Goal: Information Seeking & Learning: Learn about a topic

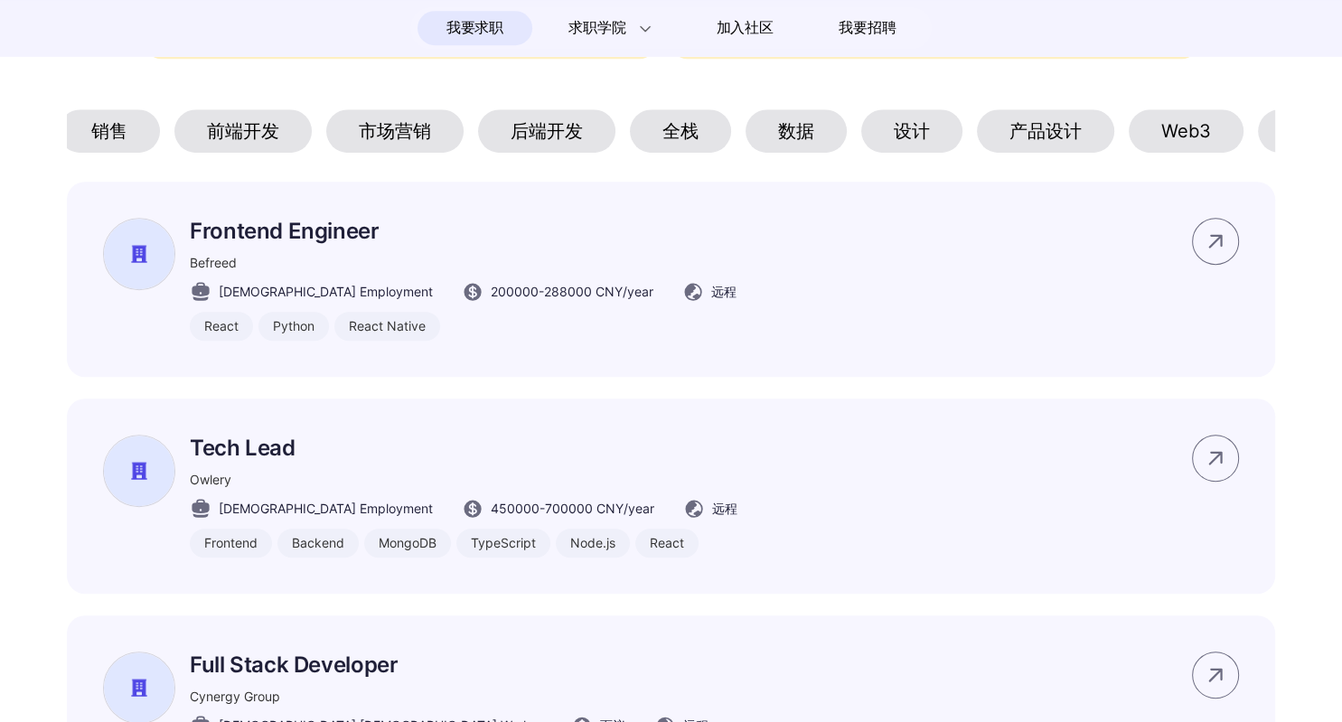
scroll to position [0, 324]
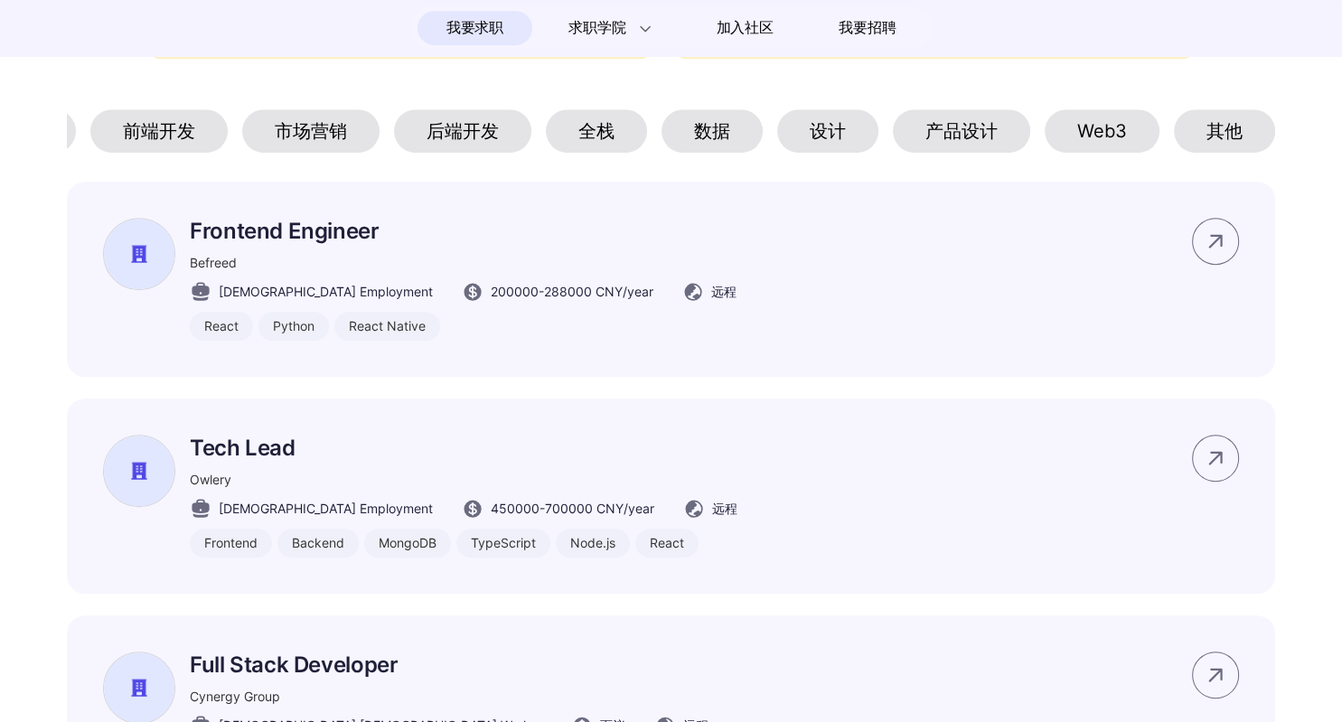
click at [1222, 127] on div "其他" at bounding box center [1224, 130] width 101 height 43
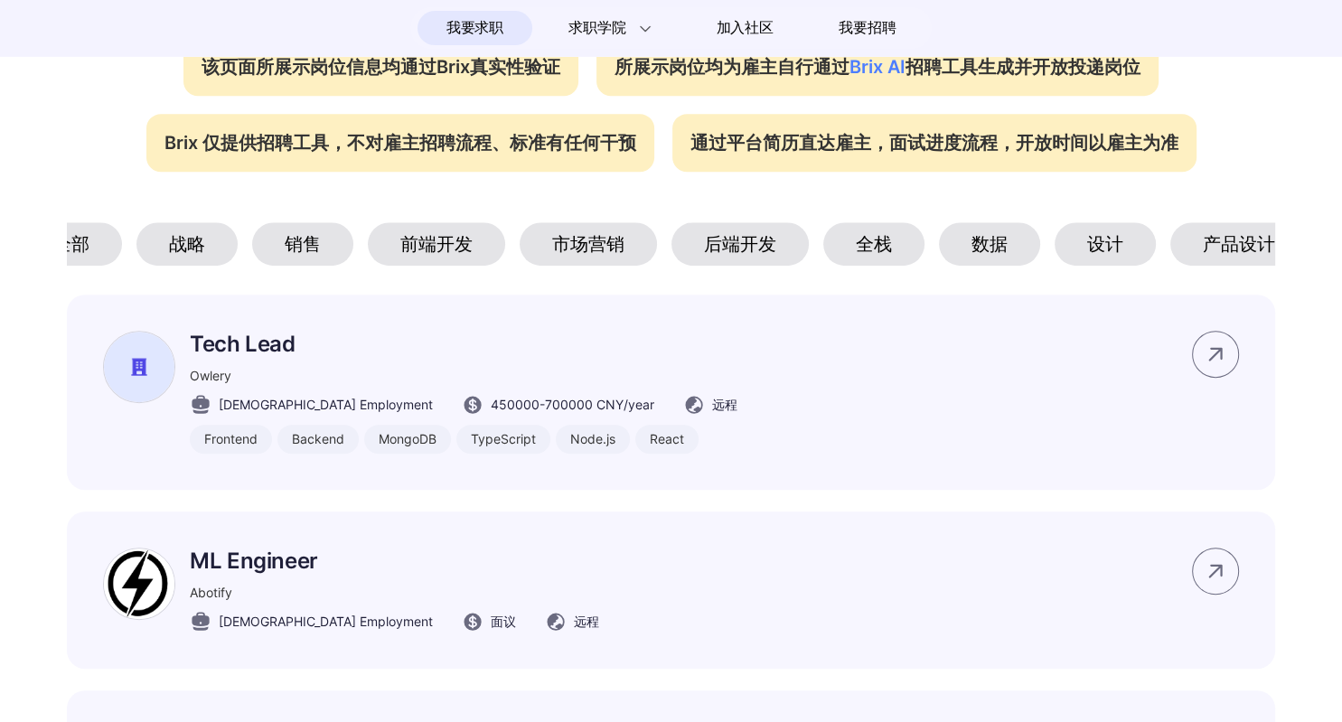
scroll to position [0, 0]
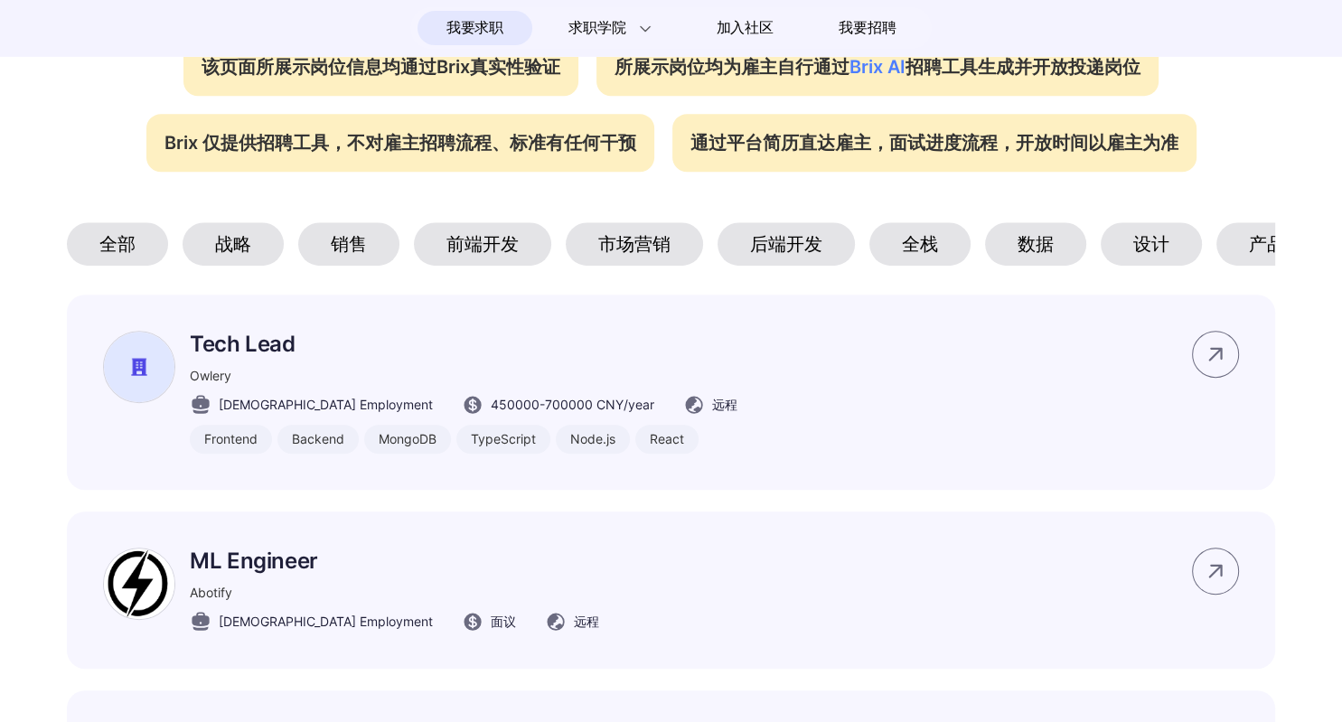
click at [497, 241] on div "前端开发" at bounding box center [482, 243] width 137 height 43
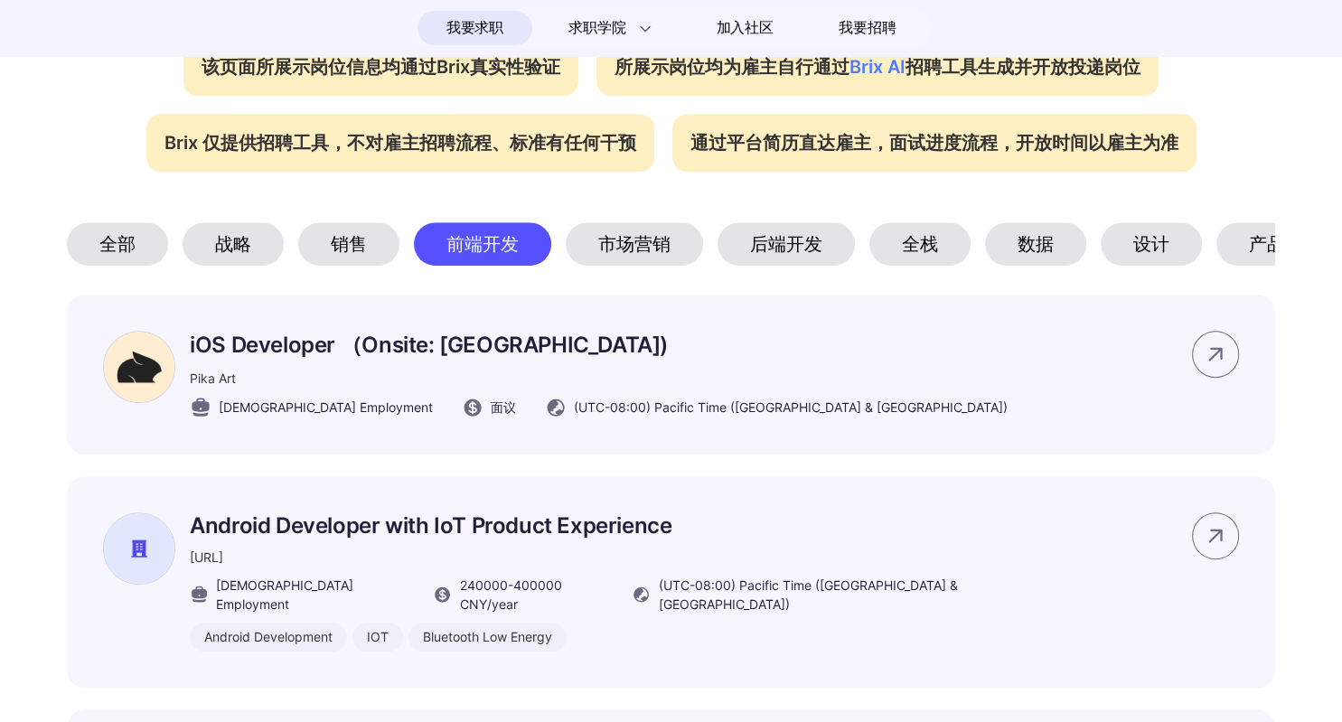
click at [1042, 239] on div "数据" at bounding box center [1035, 243] width 101 height 43
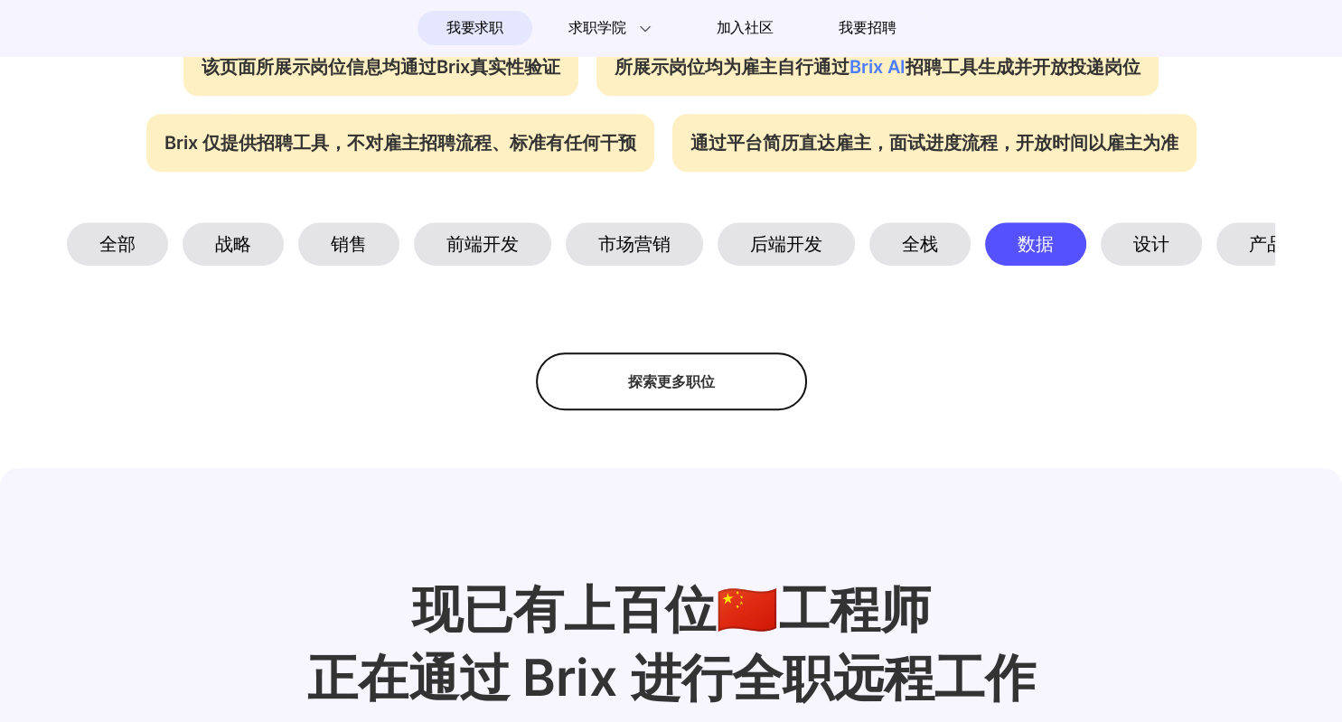
click at [927, 239] on div "全栈" at bounding box center [919, 243] width 101 height 43
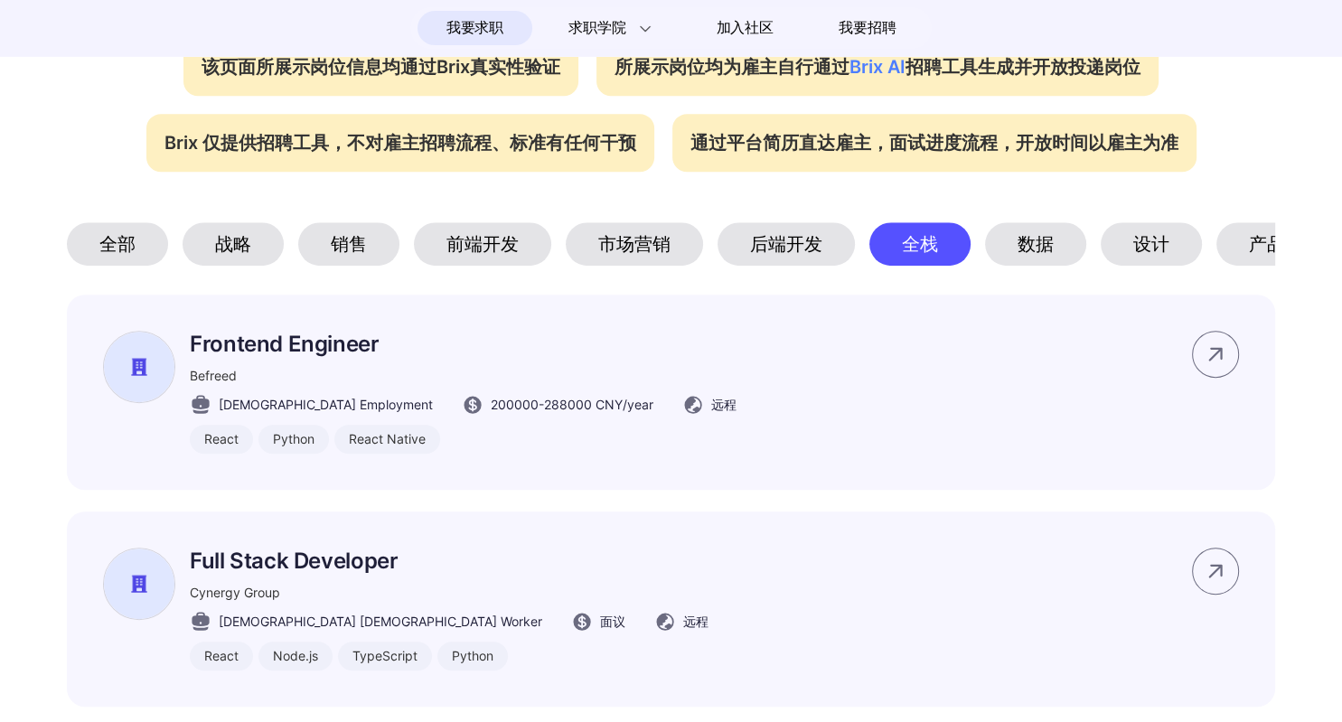
click at [786, 248] on div "后端开发" at bounding box center [785, 243] width 137 height 43
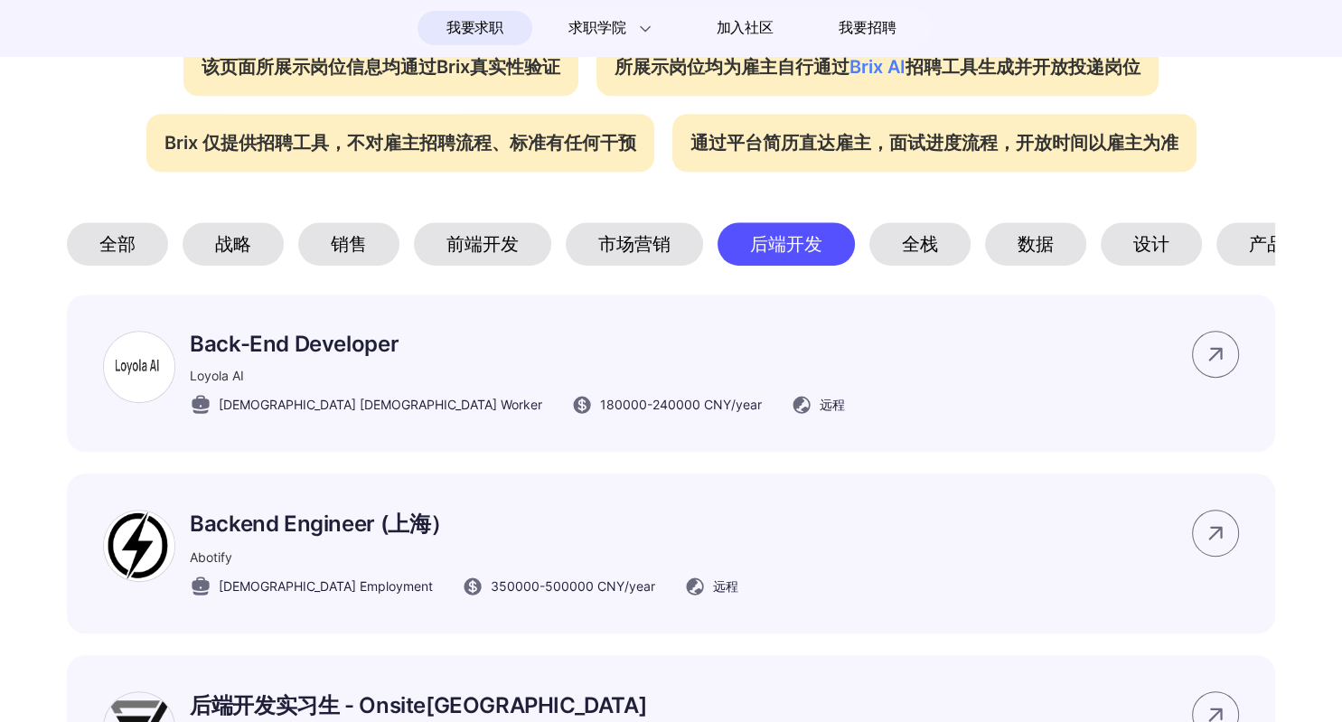
click at [134, 232] on div "全部" at bounding box center [117, 243] width 101 height 43
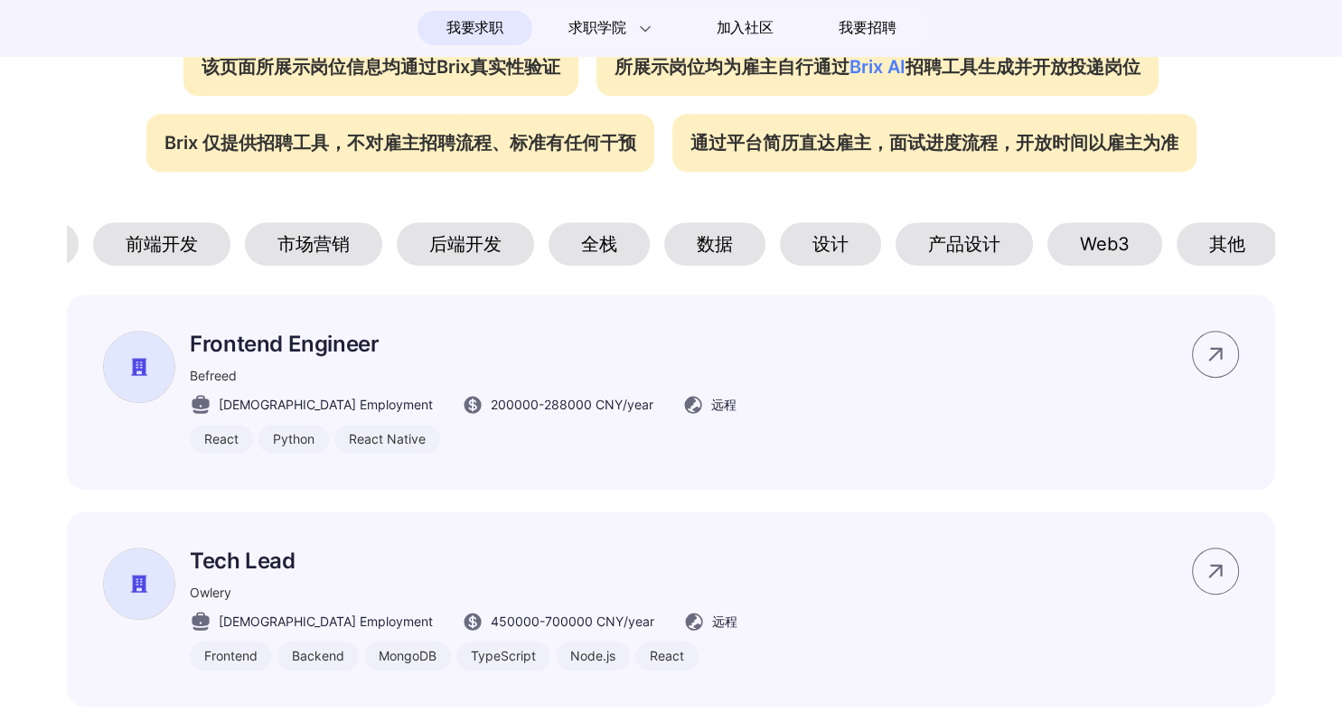
scroll to position [0, 324]
click at [1233, 245] on div "其他" at bounding box center [1224, 243] width 101 height 43
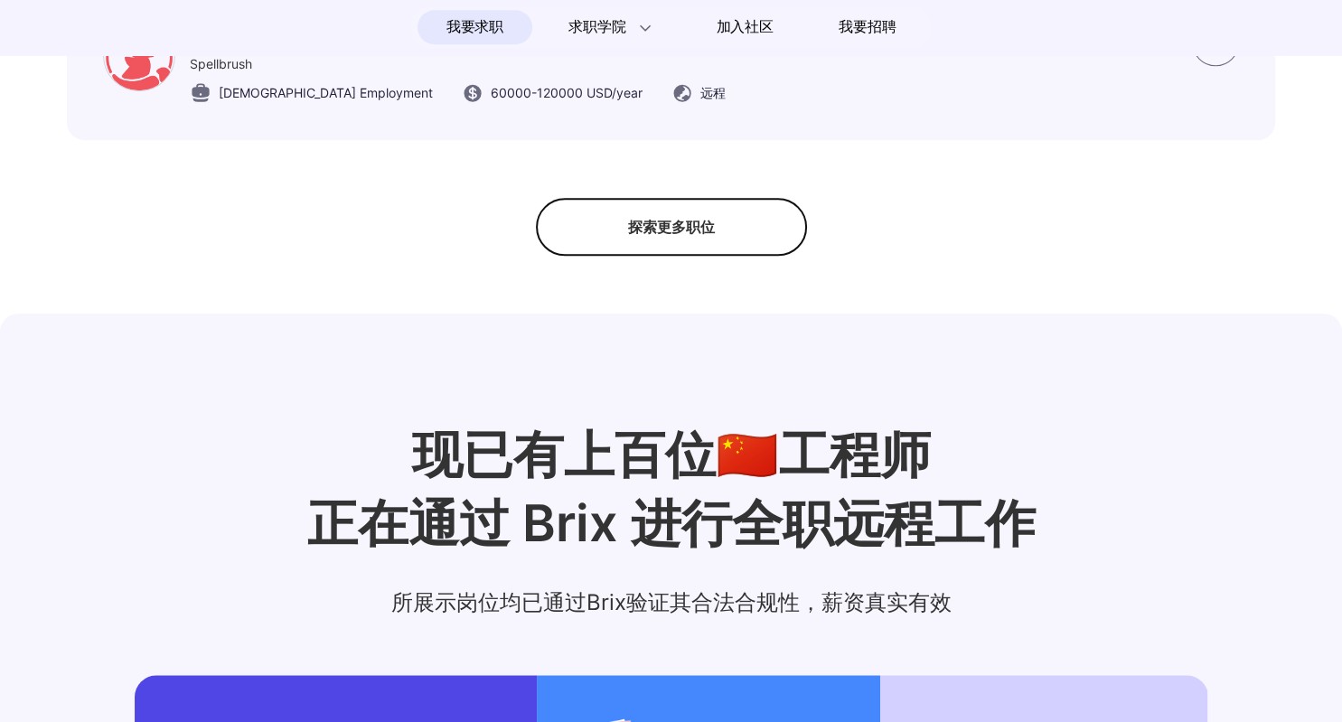
scroll to position [1691, 0]
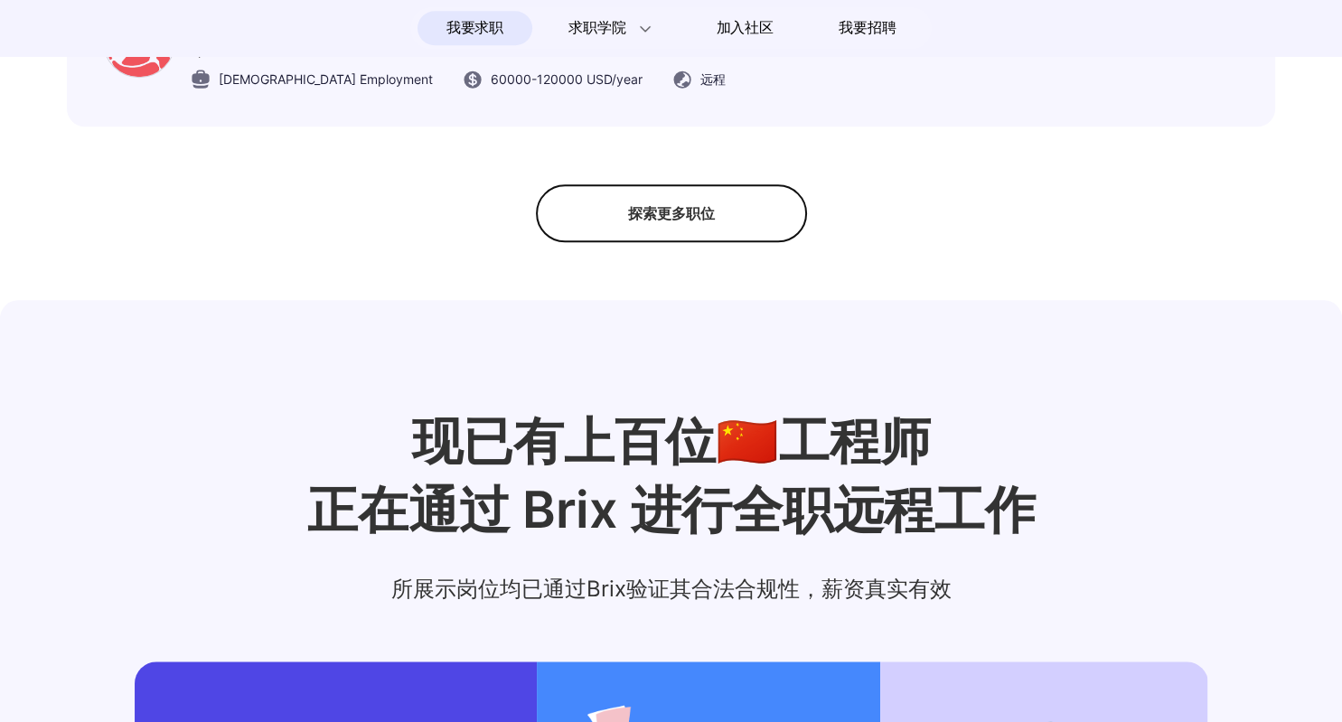
click at [646, 229] on div "探索更多职位" at bounding box center [671, 213] width 271 height 58
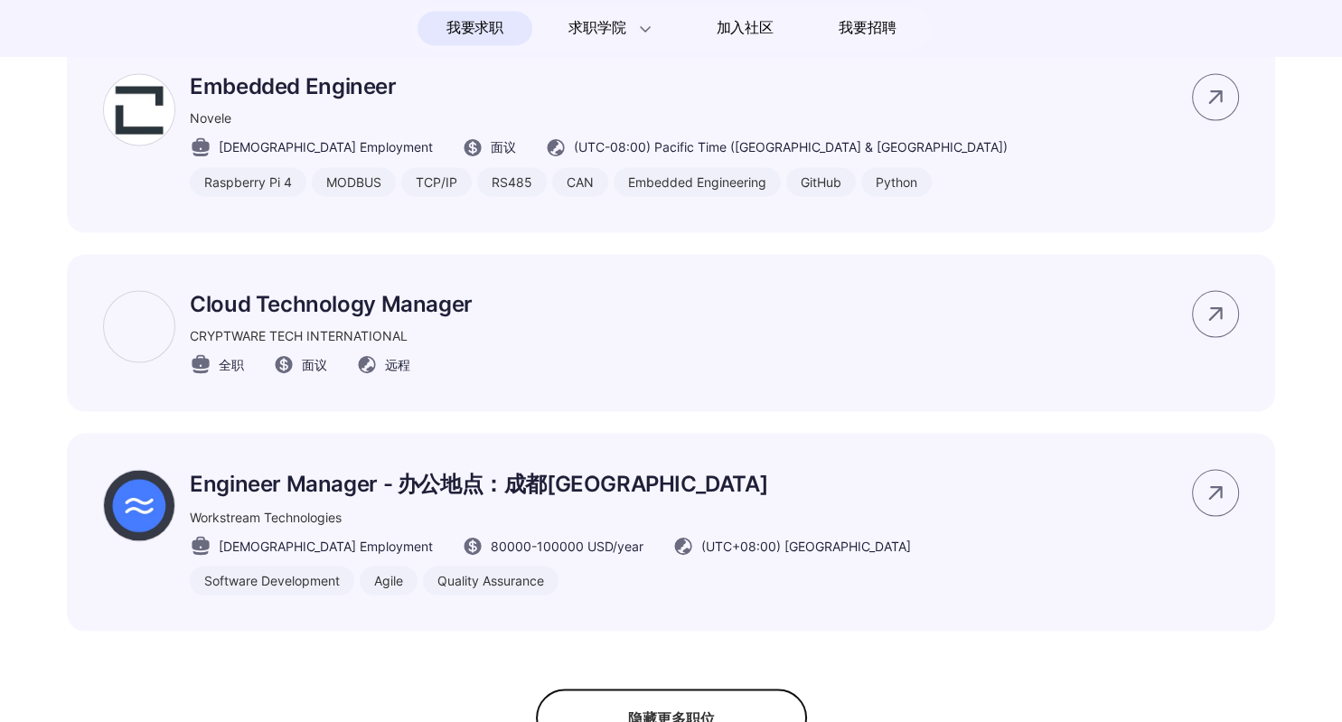
scroll to position [3423, 0]
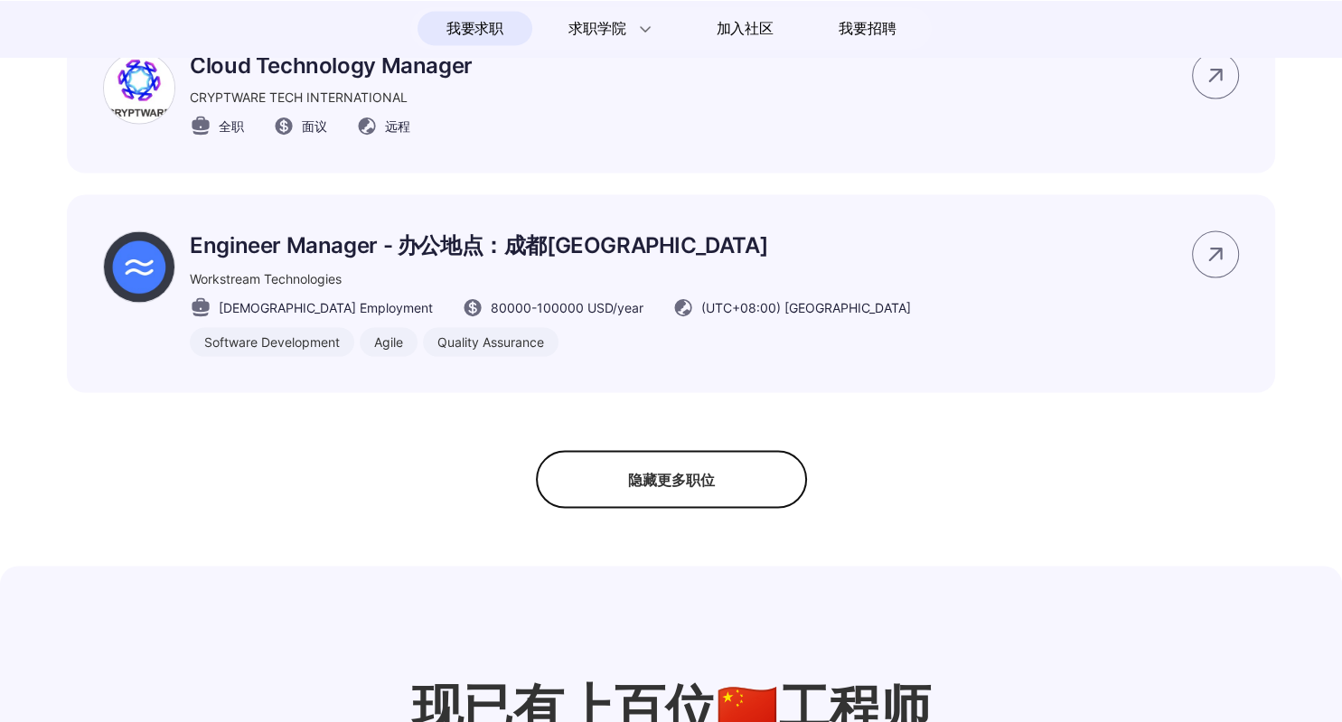
click at [677, 497] on div "隐藏更多职位" at bounding box center [671, 479] width 271 height 58
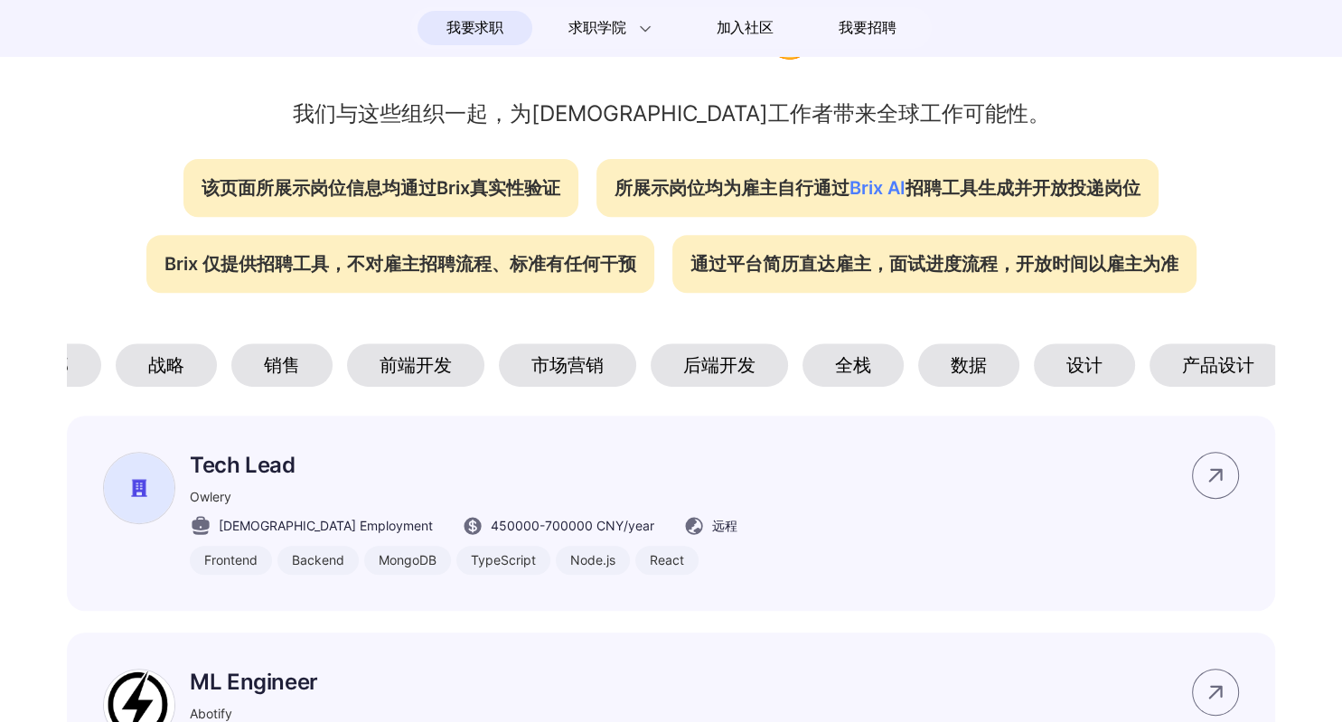
scroll to position [0, 0]
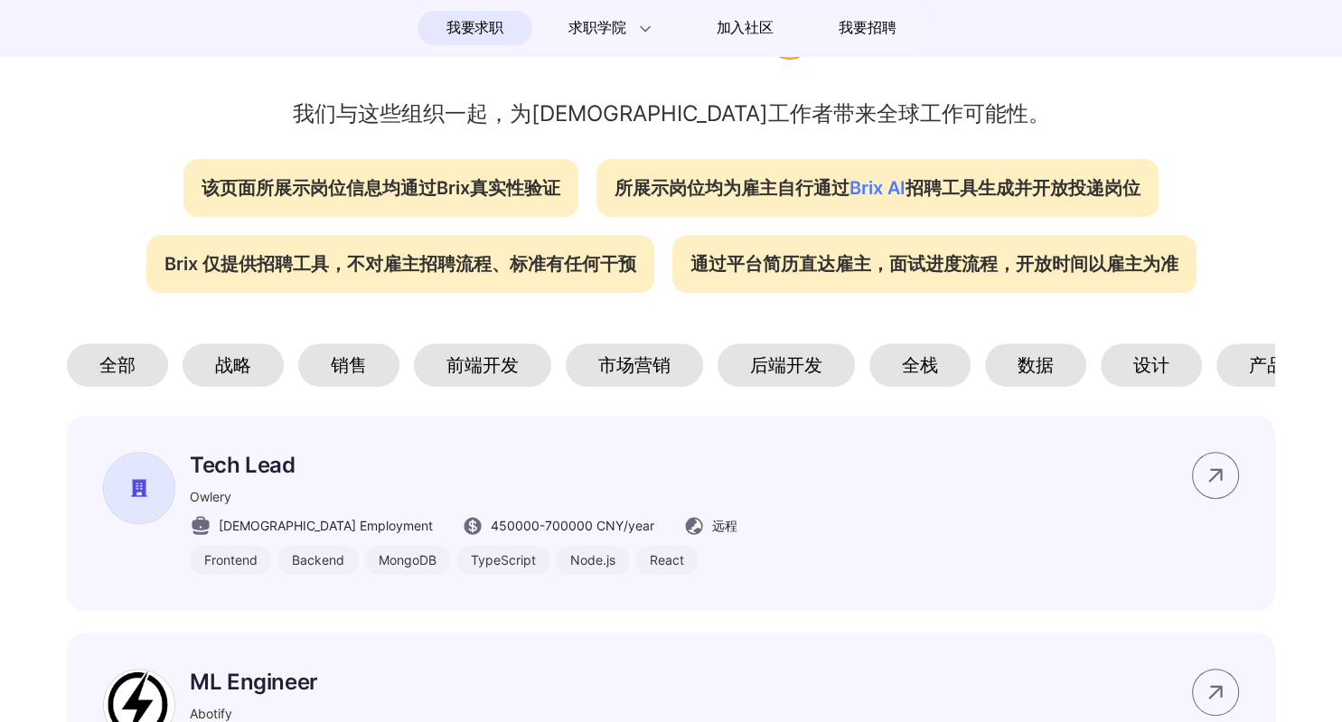
click at [114, 360] on div "全部" at bounding box center [117, 364] width 101 height 43
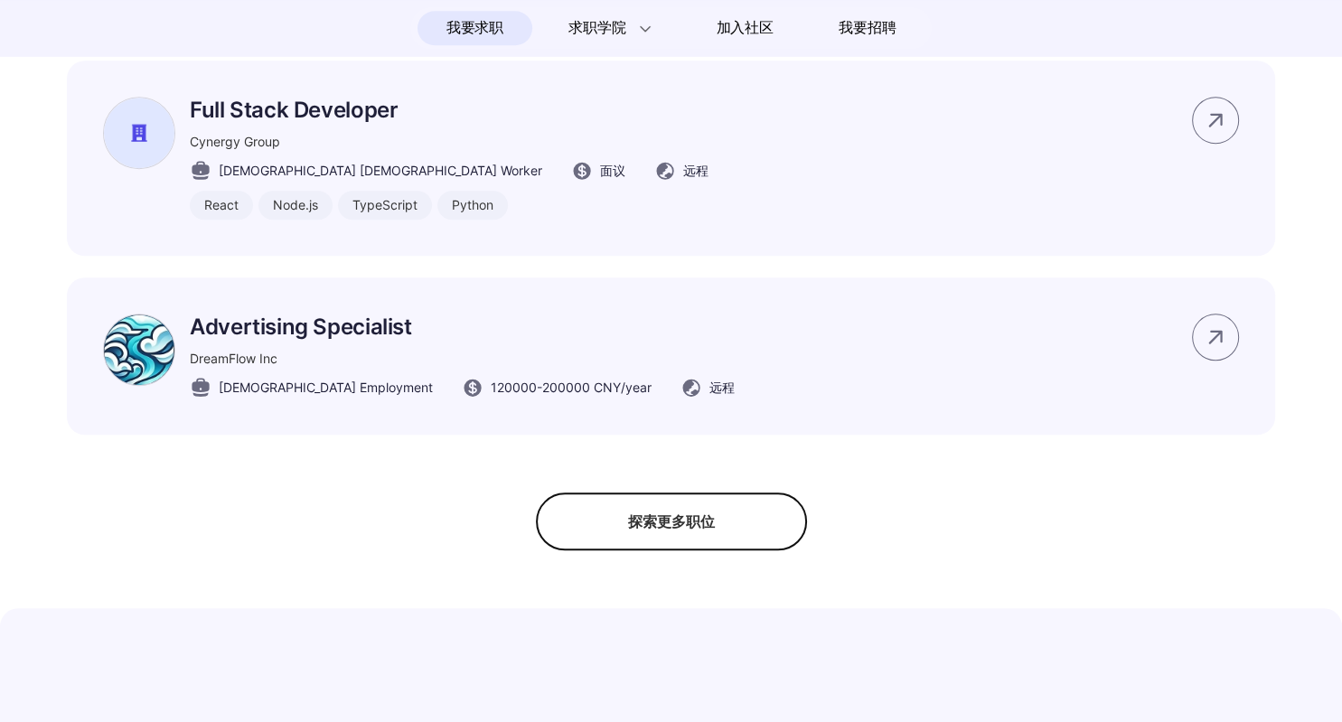
scroll to position [1456, 0]
click at [645, 536] on div "探索更多职位" at bounding box center [671, 521] width 271 height 58
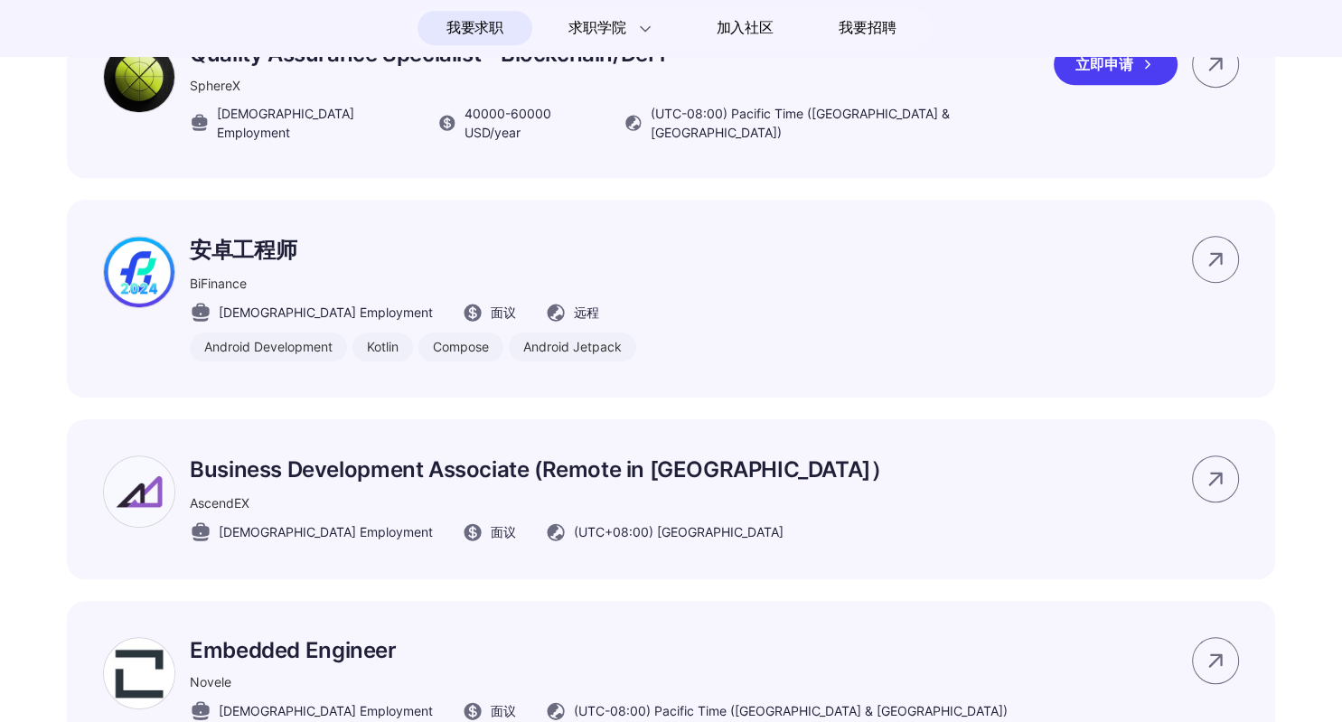
scroll to position [7884, 0]
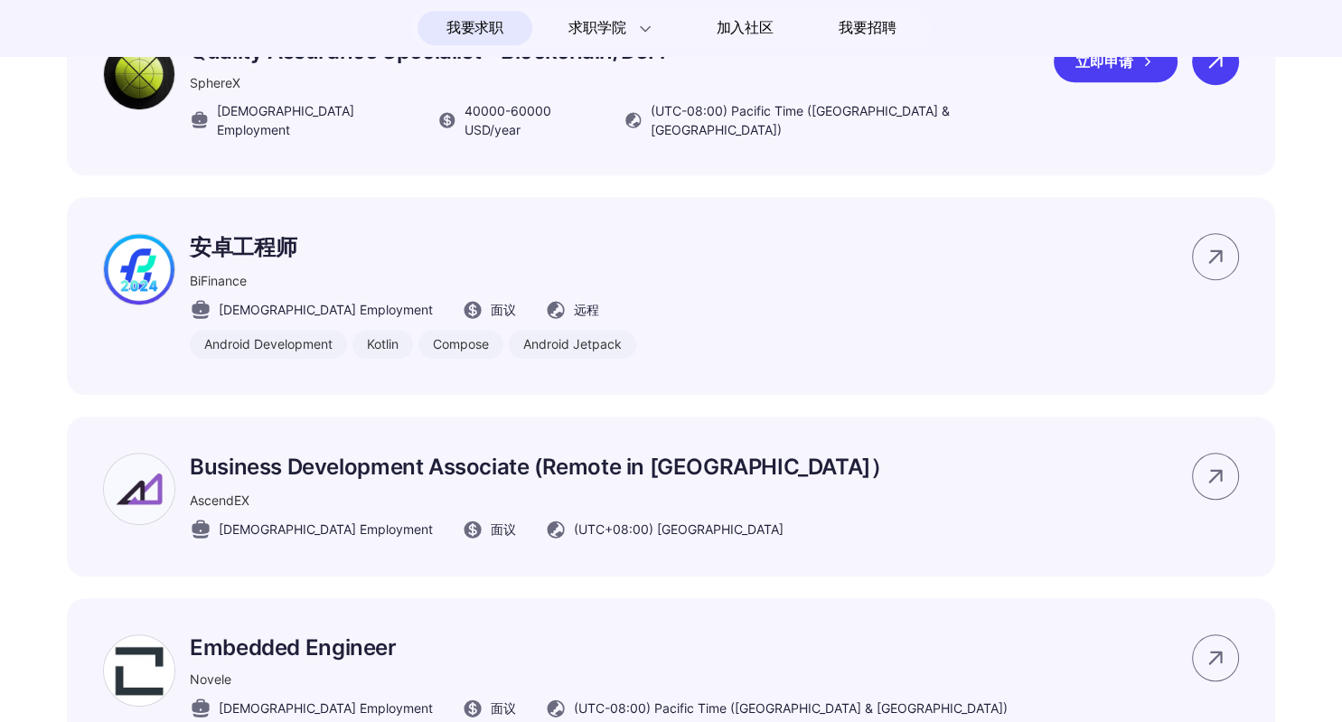
click at [1223, 75] on icon at bounding box center [1215, 61] width 27 height 27
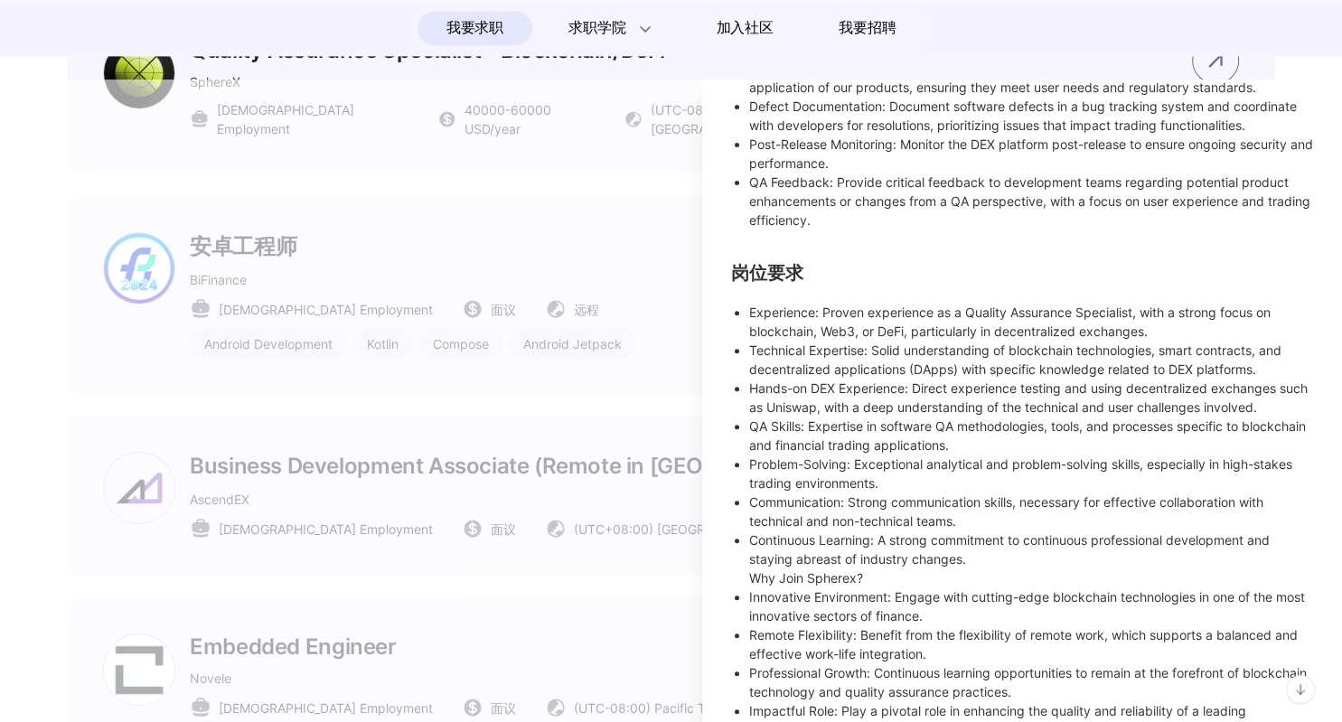
scroll to position [698, 0]
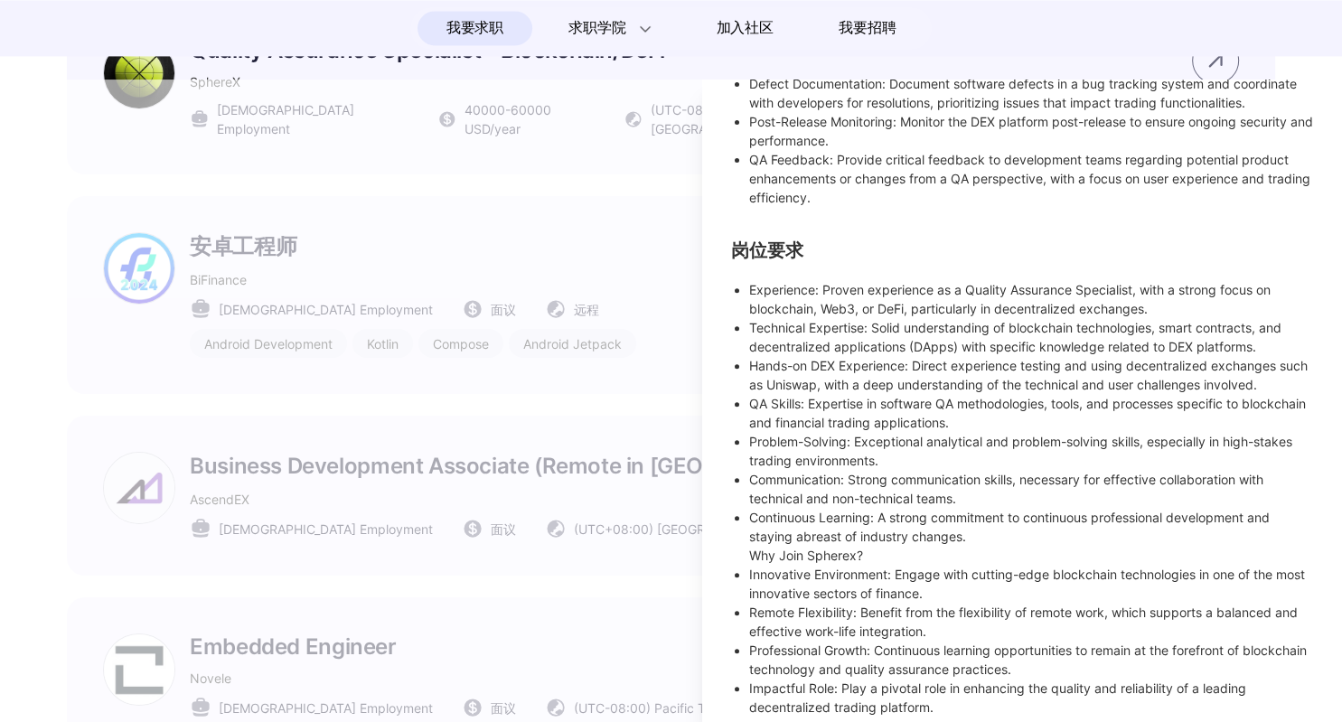
click at [476, 449] on div at bounding box center [671, 401] width 1342 height 642
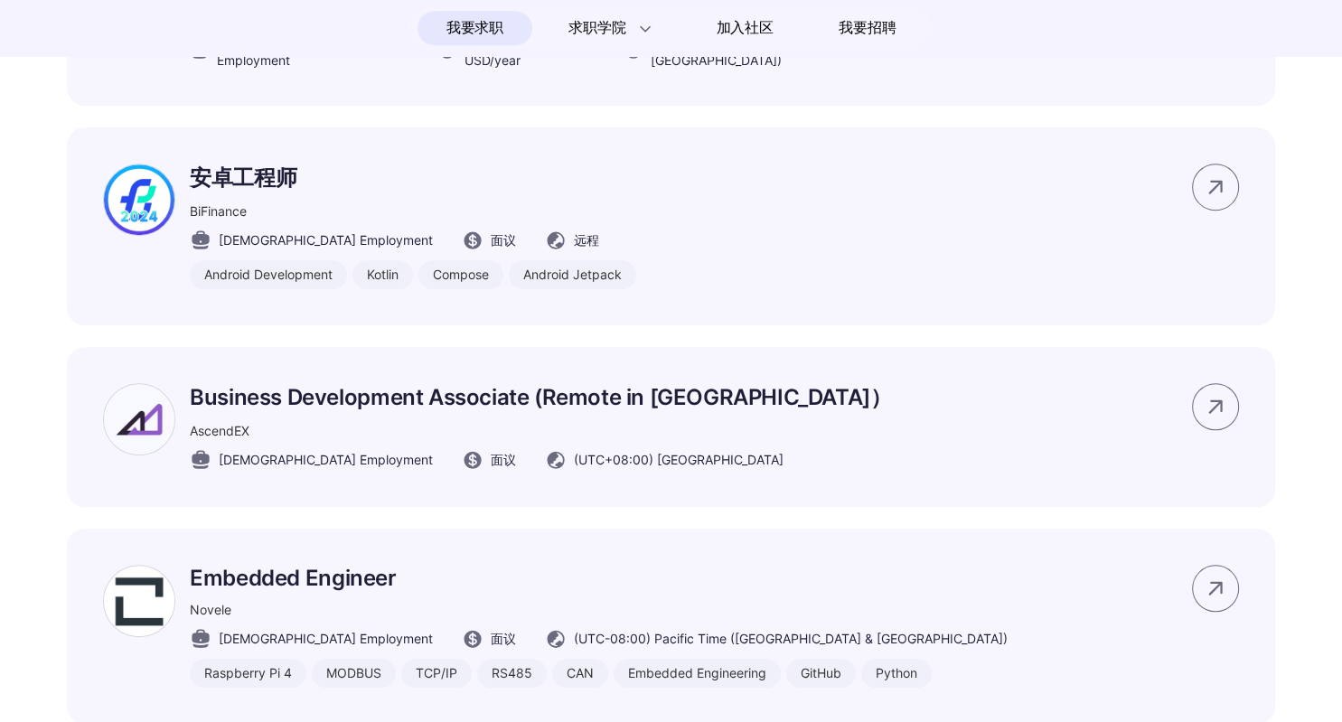
scroll to position [7997, 0]
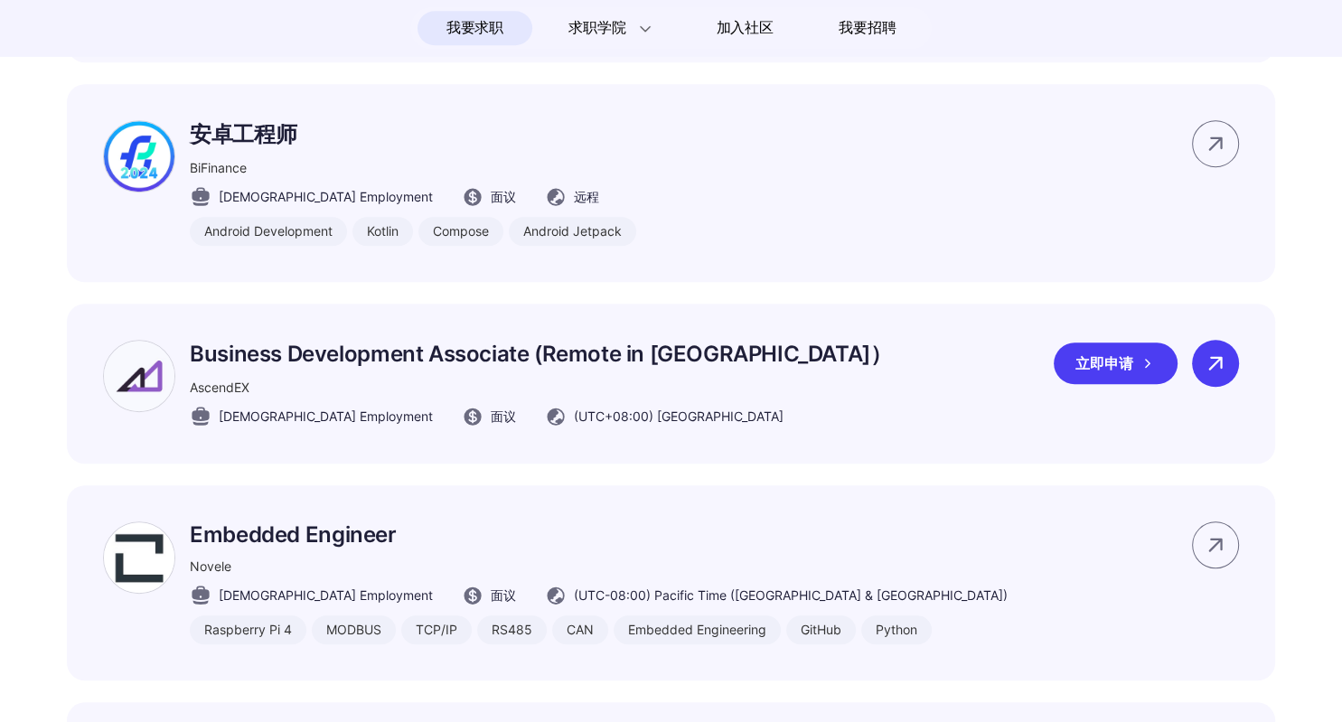
click at [1214, 377] on icon at bounding box center [1215, 363] width 27 height 27
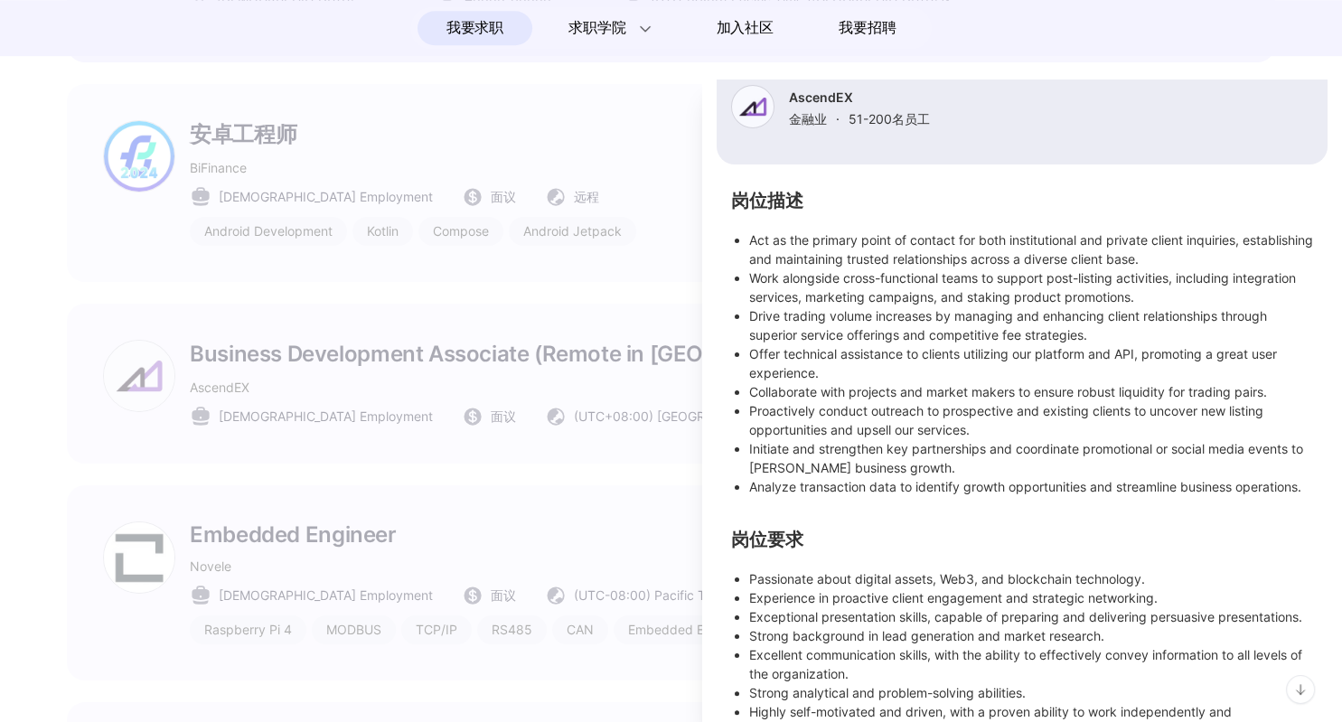
scroll to position [358, 0]
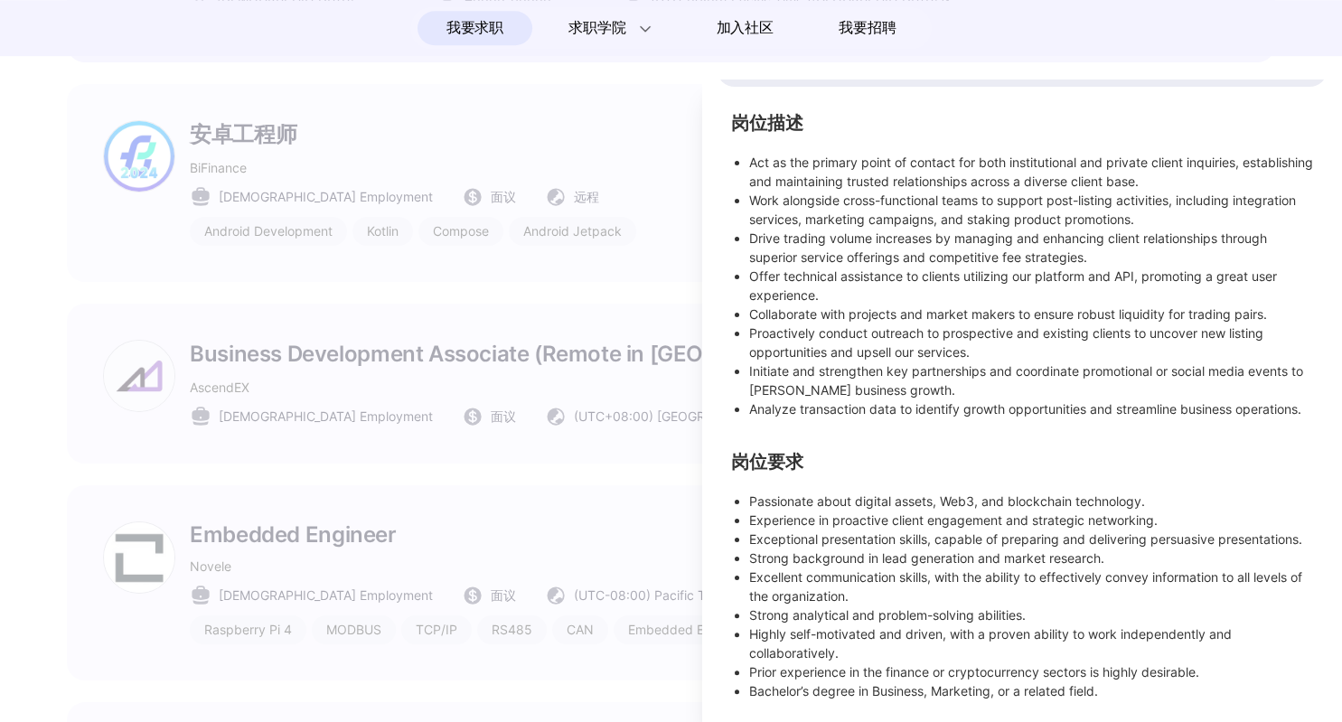
click at [611, 475] on div at bounding box center [671, 401] width 1342 height 642
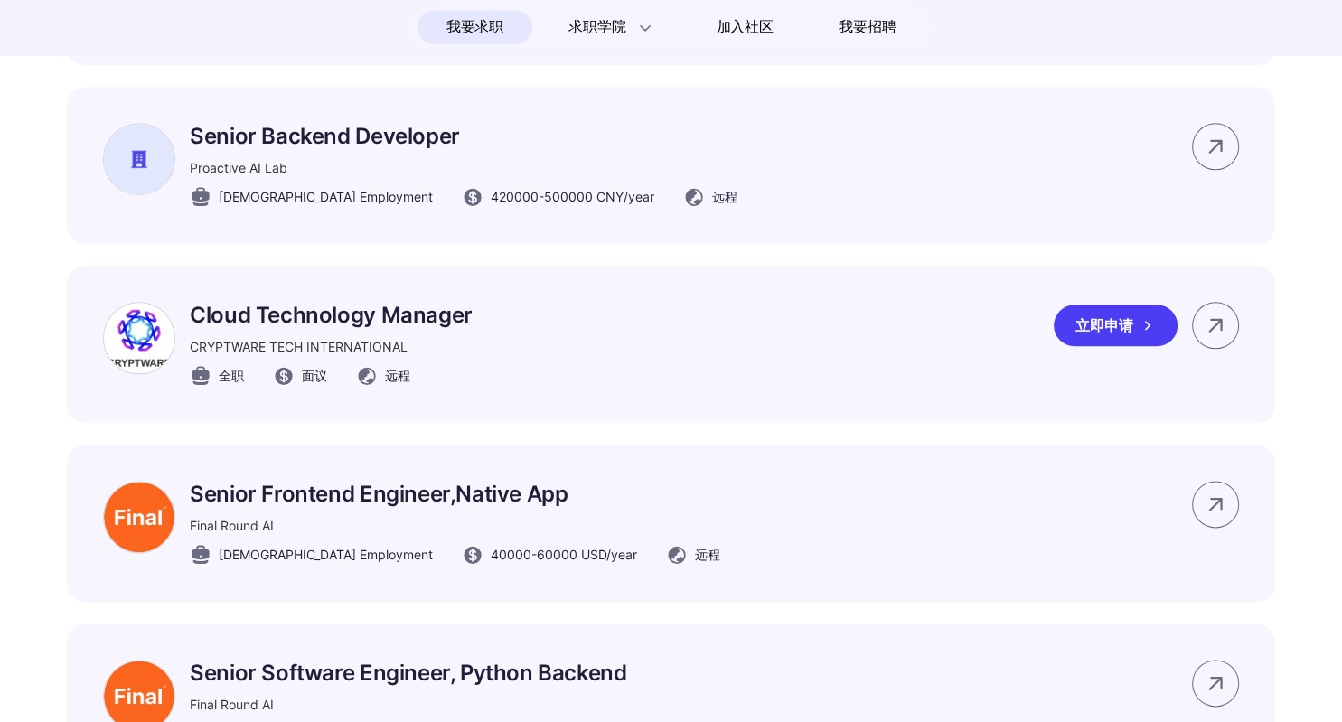
scroll to position [8899, 0]
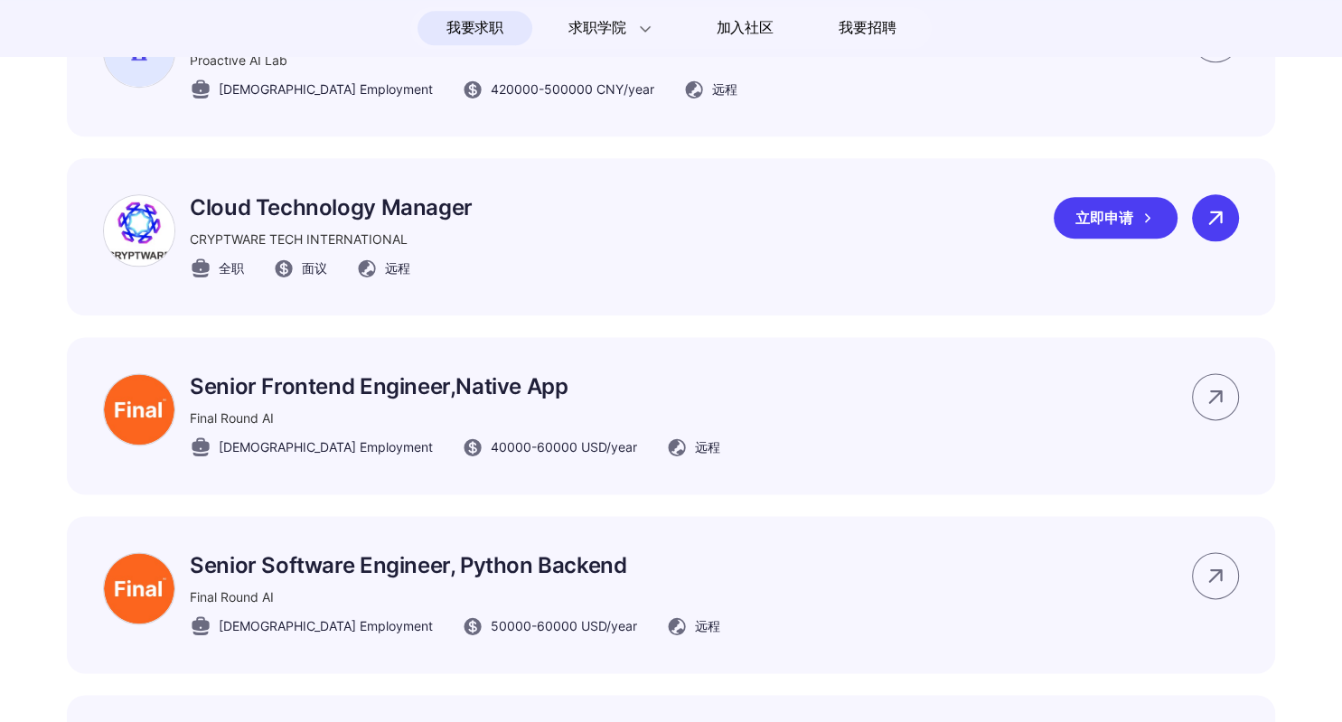
click at [1208, 231] on icon at bounding box center [1215, 217] width 27 height 27
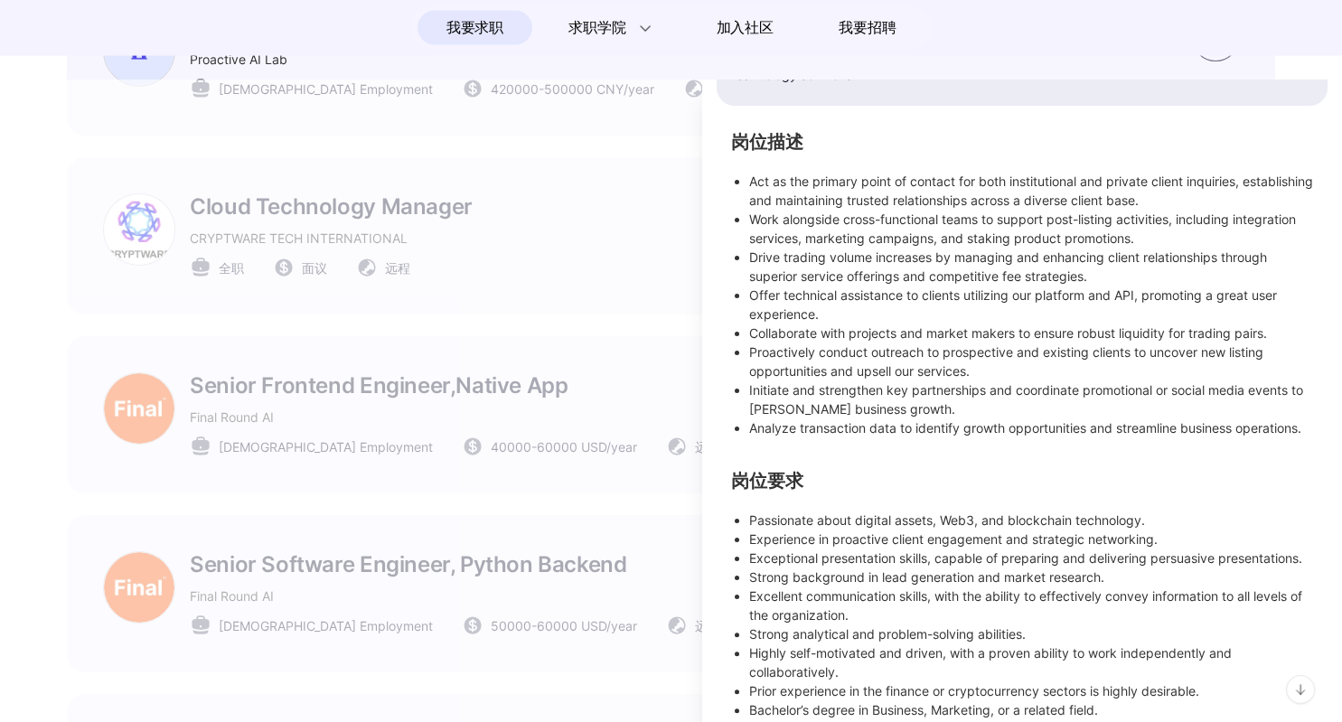
scroll to position [224, 0]
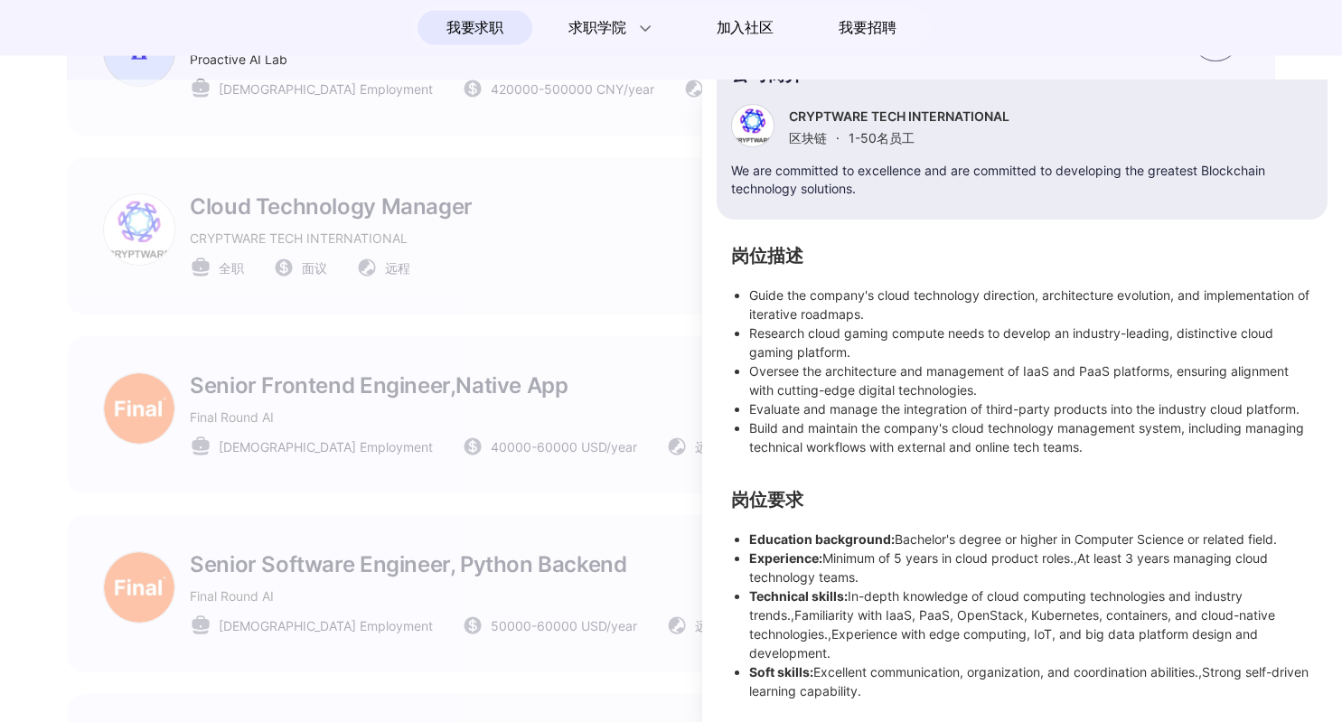
click at [552, 354] on div at bounding box center [671, 401] width 1342 height 642
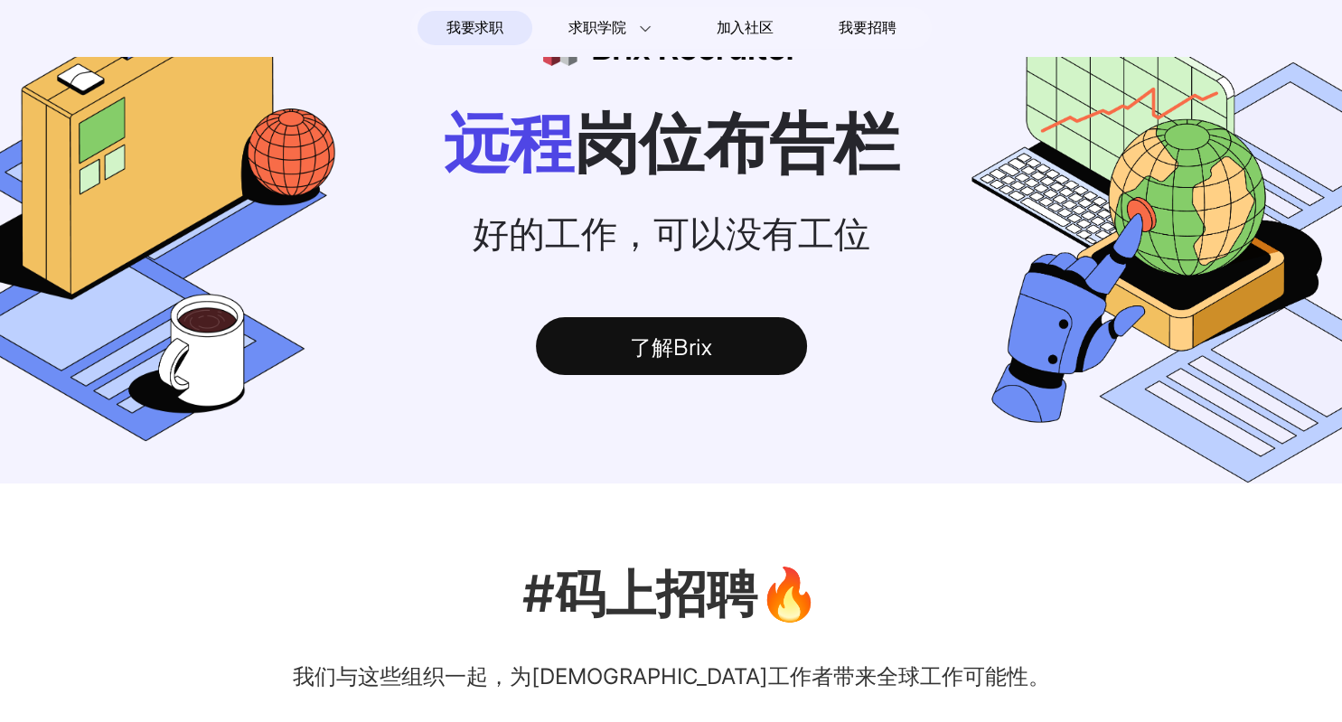
scroll to position [0, 0]
